Goal: Find specific page/section: Find specific page/section

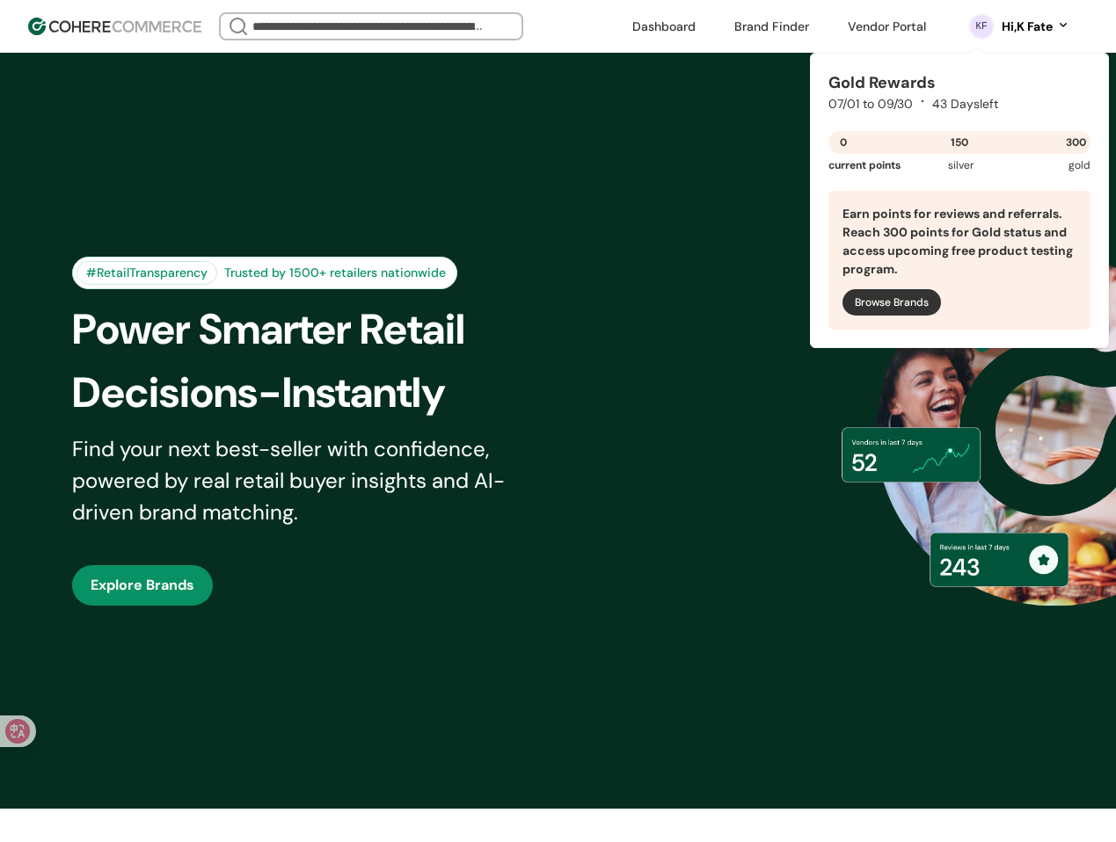
click at [884, 15] on link at bounding box center [886, 26] width 99 height 26
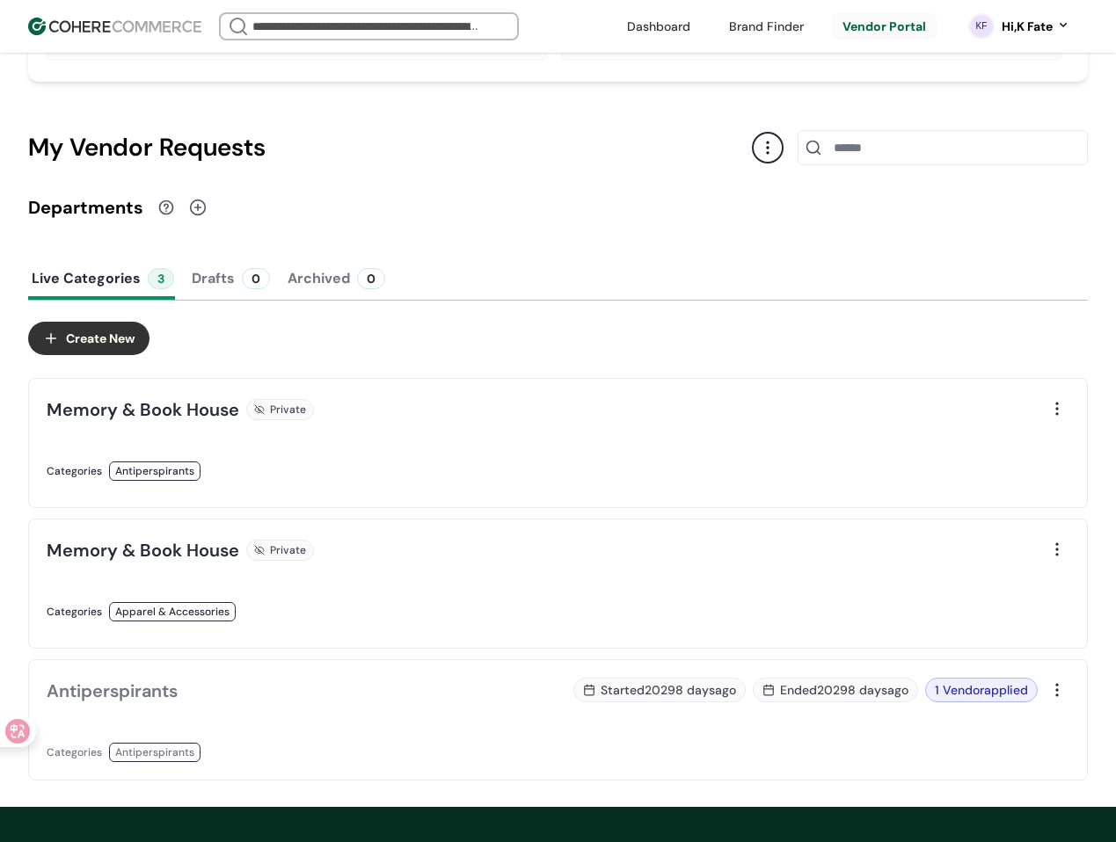
scroll to position [88, 0]
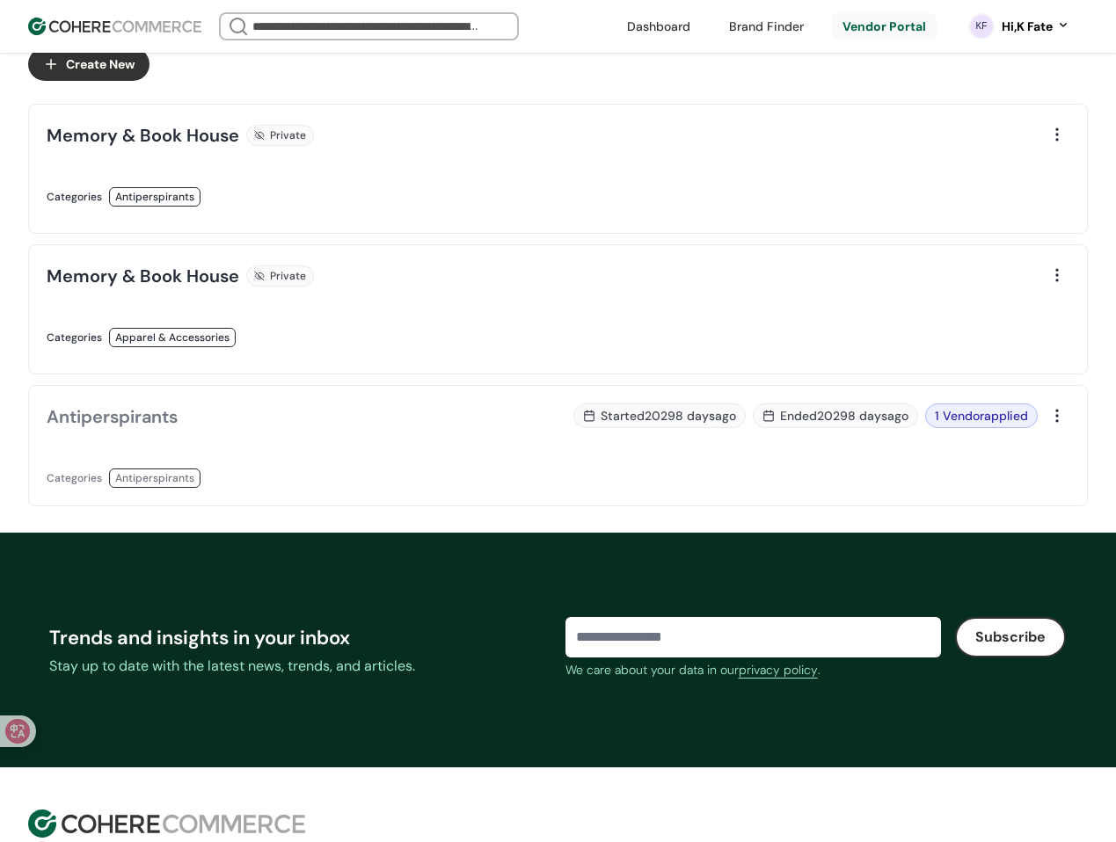
scroll to position [528, 0]
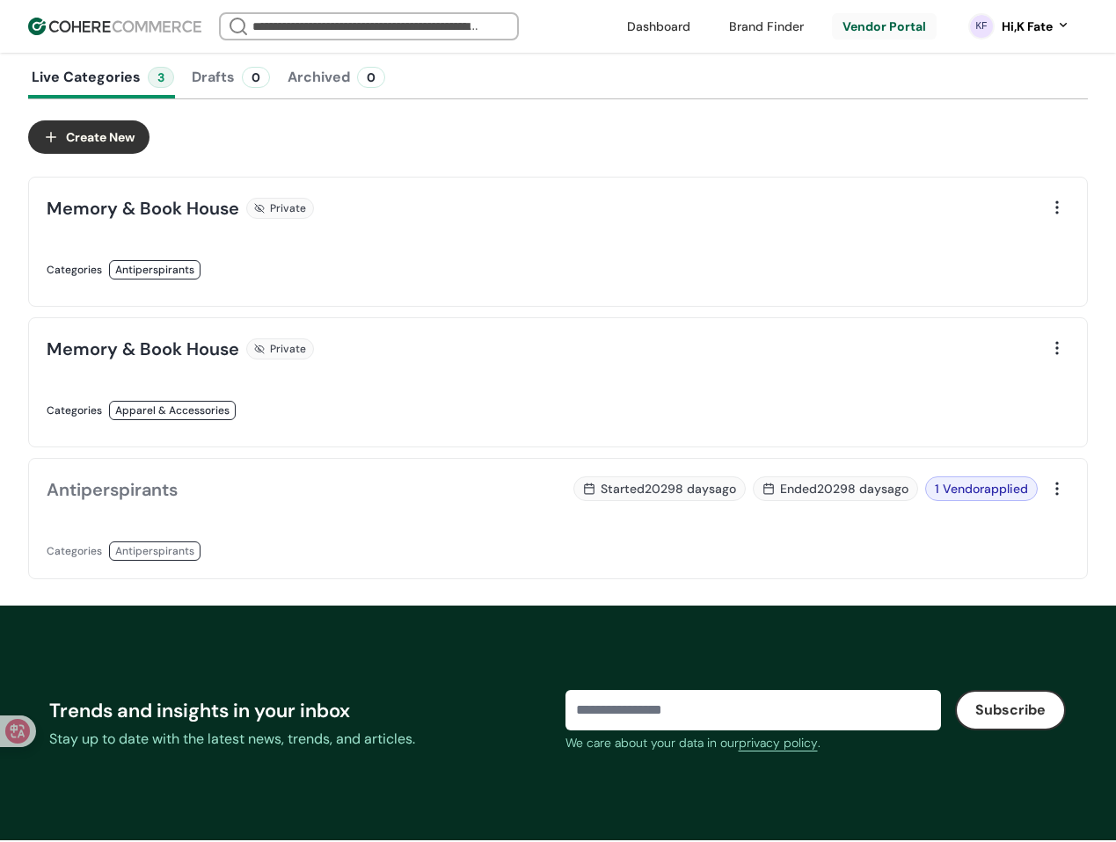
scroll to position [327, 0]
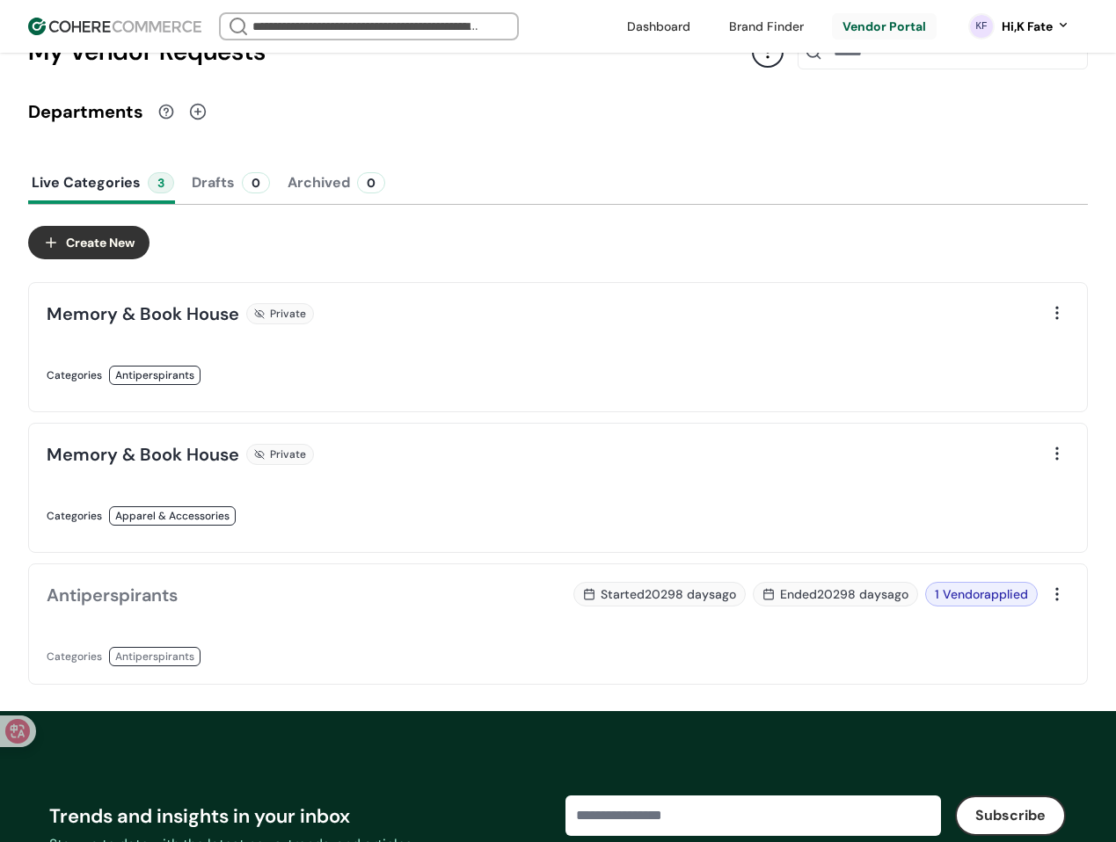
click at [1021, 125] on div "Departments" at bounding box center [557, 111] width 1059 height 26
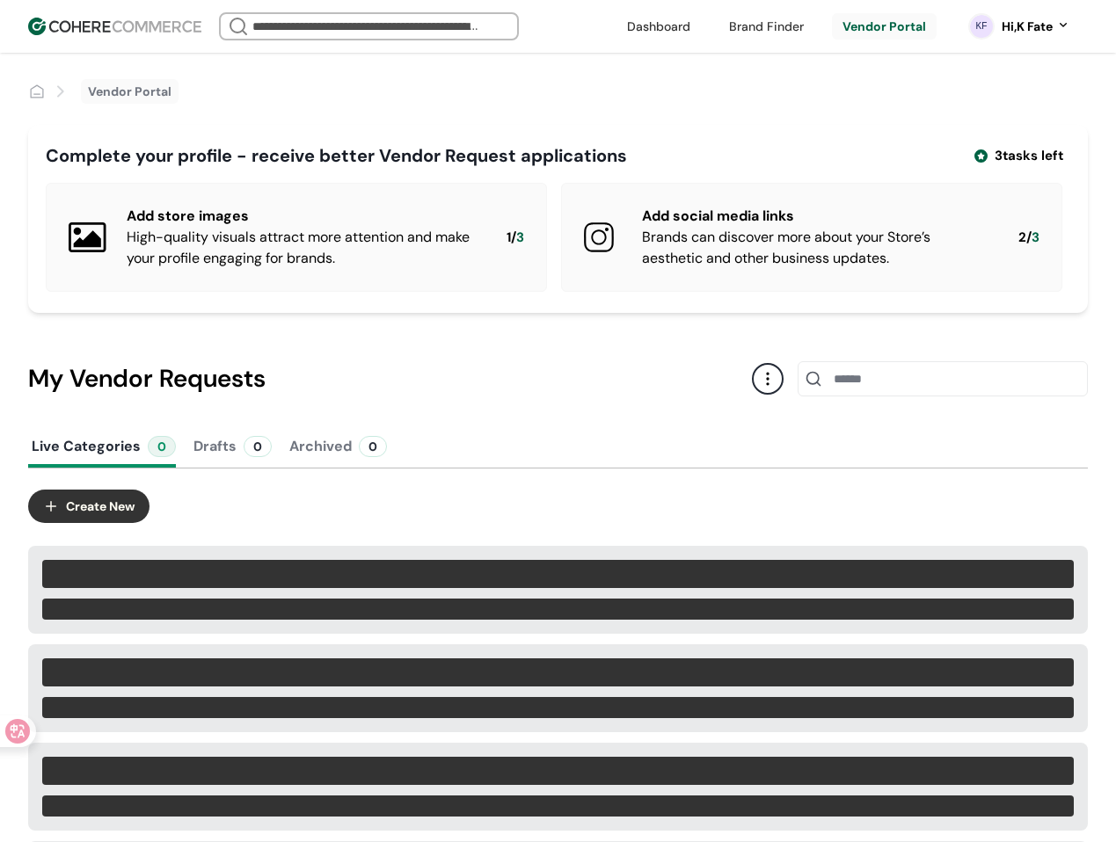
scroll to position [327, 0]
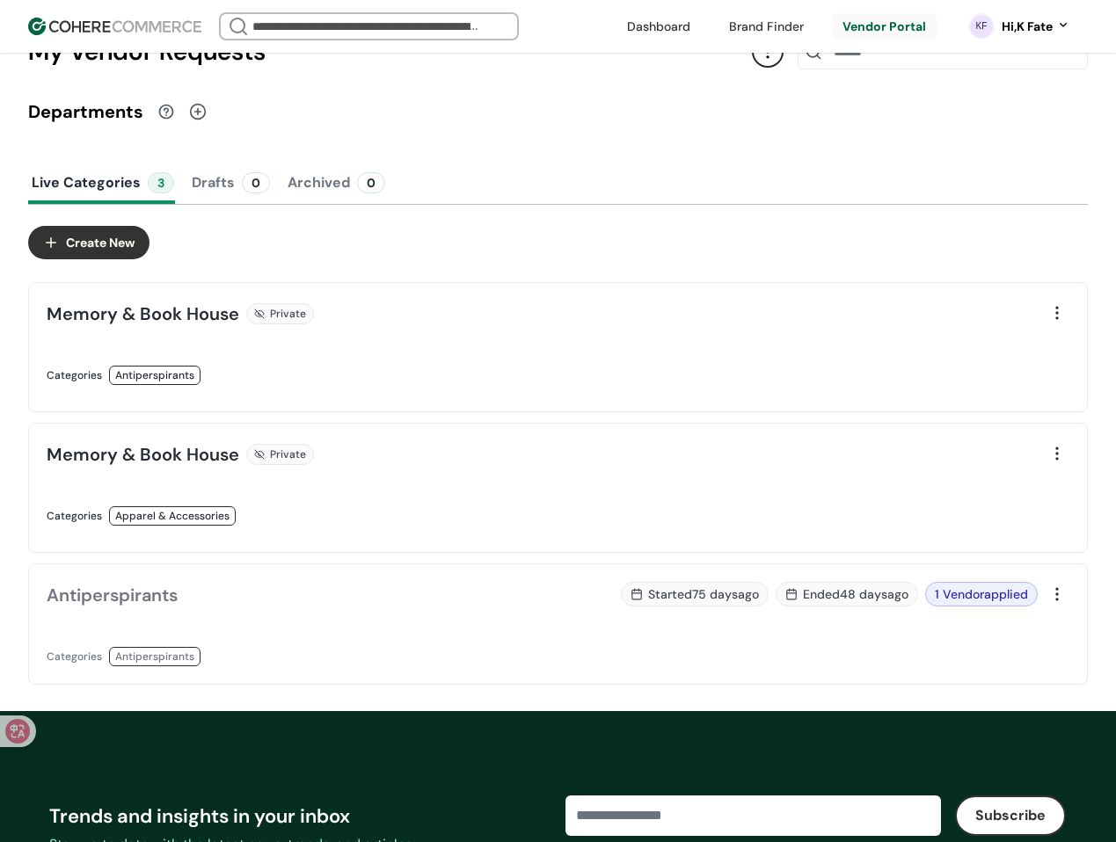
click at [202, 192] on button "Drafts 0" at bounding box center [230, 183] width 85 height 42
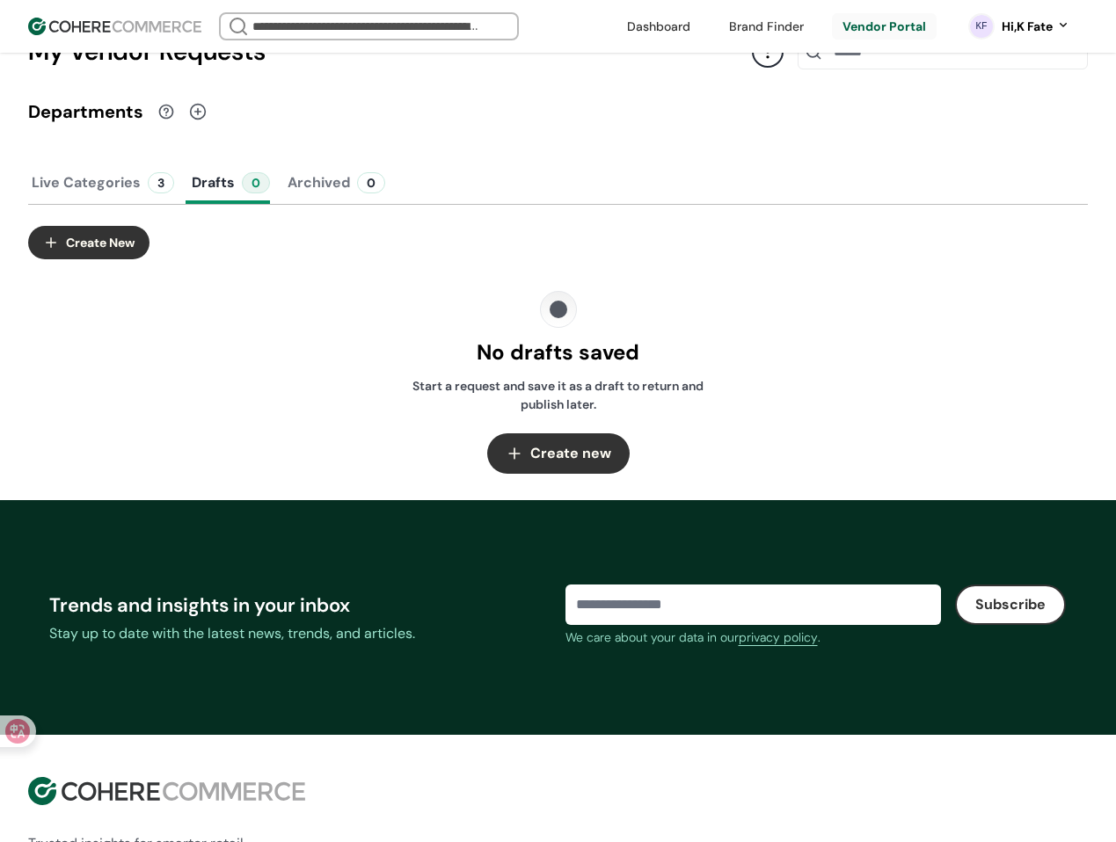
click at [155, 193] on div "3" at bounding box center [161, 182] width 26 height 21
